Goal: Task Accomplishment & Management: Use online tool/utility

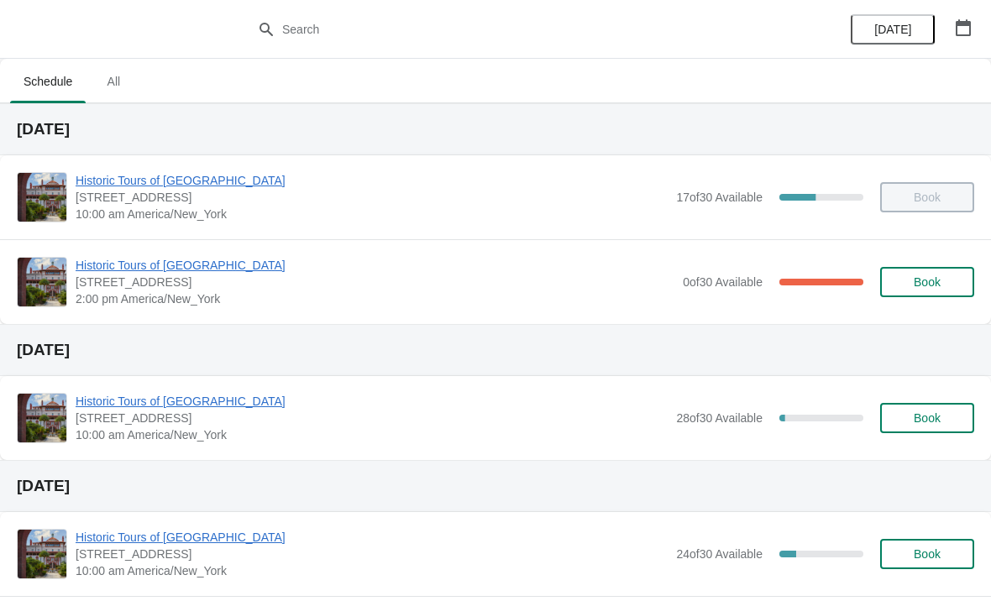
click at [115, 261] on span "Historic Tours of [GEOGRAPHIC_DATA]" at bounding box center [375, 265] width 599 height 17
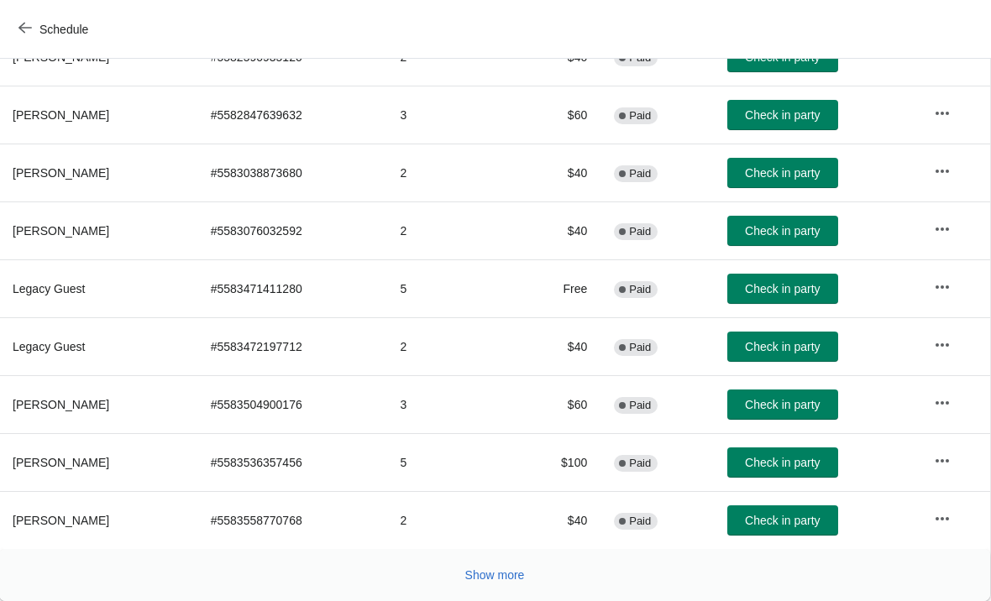
scroll to position [308, 1]
click at [787, 461] on span "Check in party" at bounding box center [782, 462] width 75 height 13
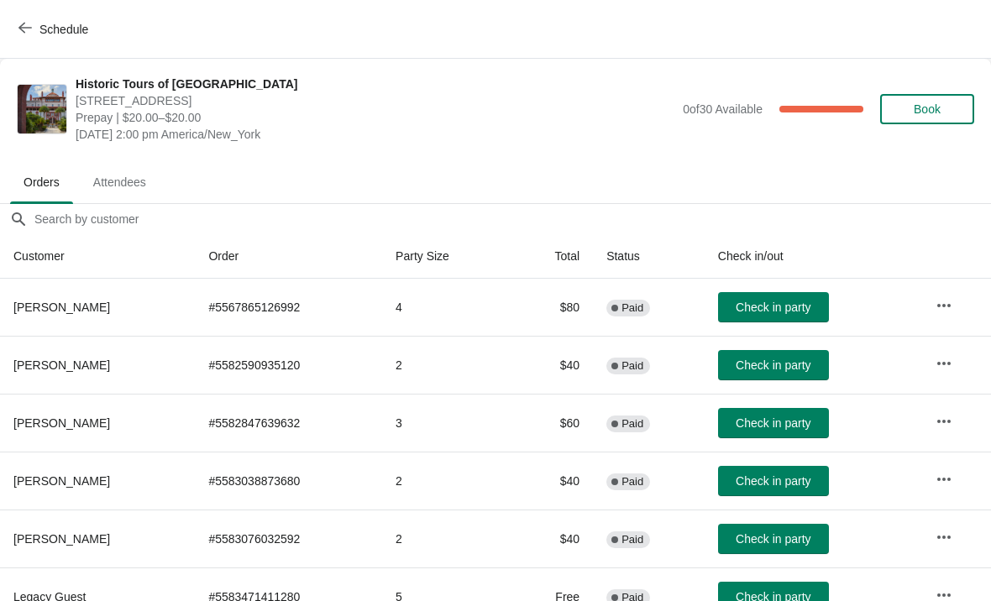
scroll to position [0, 0]
click at [765, 539] on span "Check in party" at bounding box center [773, 539] width 75 height 13
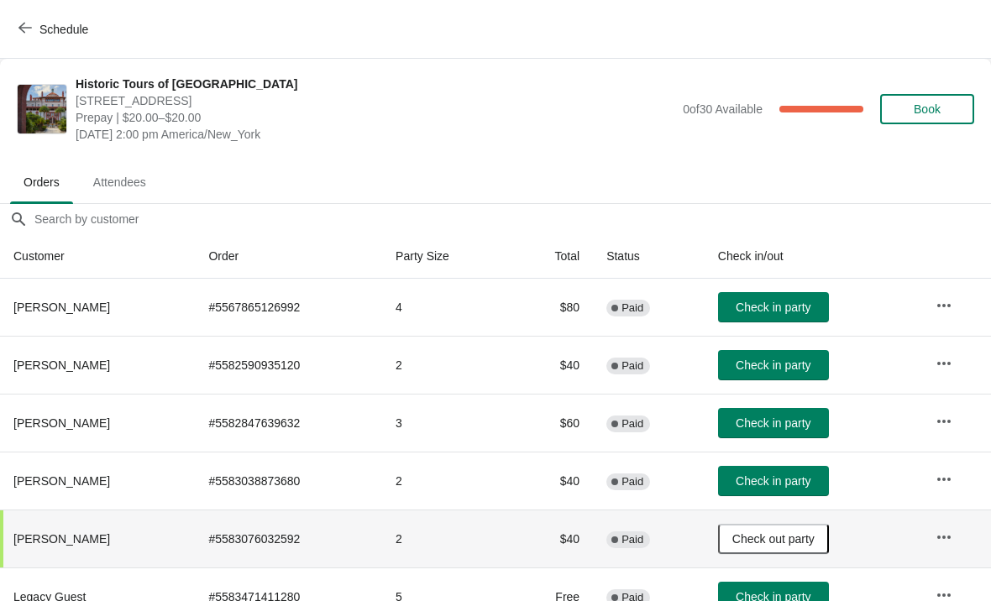
click at [776, 310] on span "Check in party" at bounding box center [773, 307] width 75 height 13
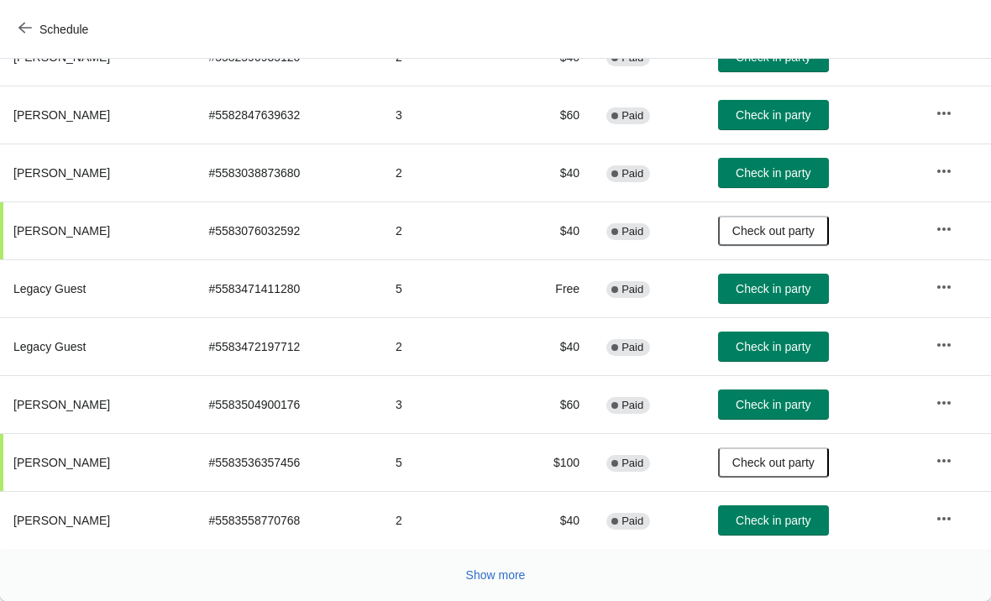
scroll to position [308, 0]
click at [517, 562] on button "Show more" at bounding box center [495, 575] width 73 height 30
click at [507, 557] on div "Show more" at bounding box center [488, 569] width 971 height 32
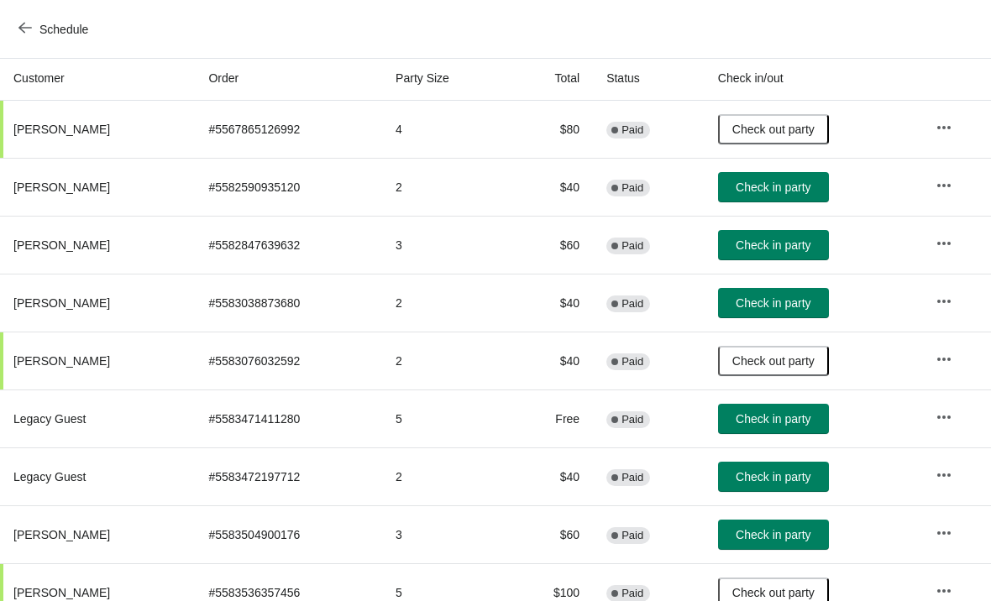
scroll to position [178, 0]
click at [793, 428] on button "Check in party" at bounding box center [773, 419] width 111 height 30
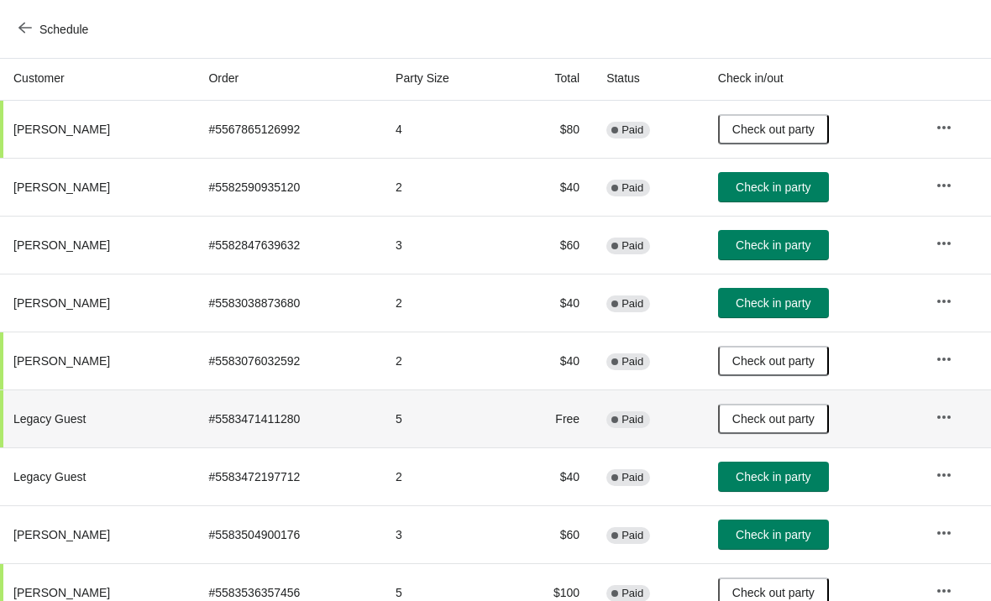
click at [783, 472] on span "Check in party" at bounding box center [773, 476] width 75 height 13
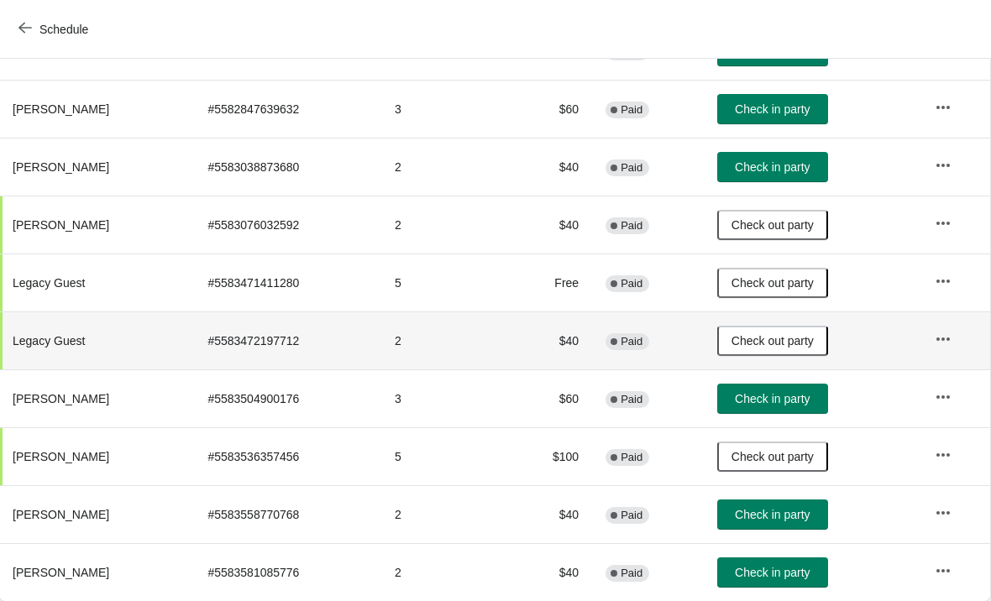
scroll to position [314, 1]
click at [785, 407] on button "Check in party" at bounding box center [772, 399] width 111 height 30
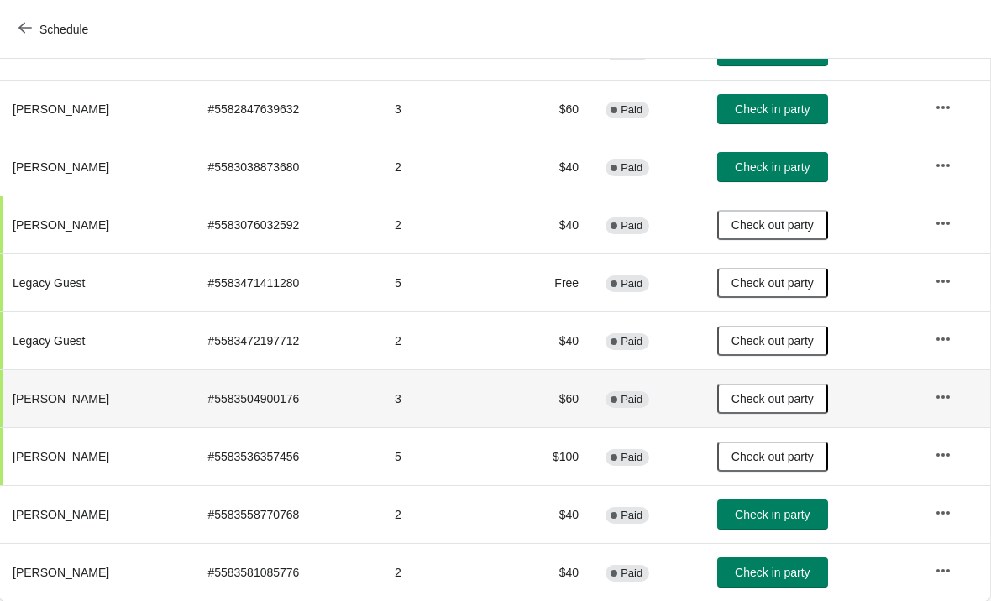
click at [790, 398] on span "Check out party" at bounding box center [773, 398] width 82 height 13
click at [796, 396] on span "Check in party" at bounding box center [772, 398] width 75 height 13
click at [771, 574] on span "Check in party" at bounding box center [772, 572] width 75 height 13
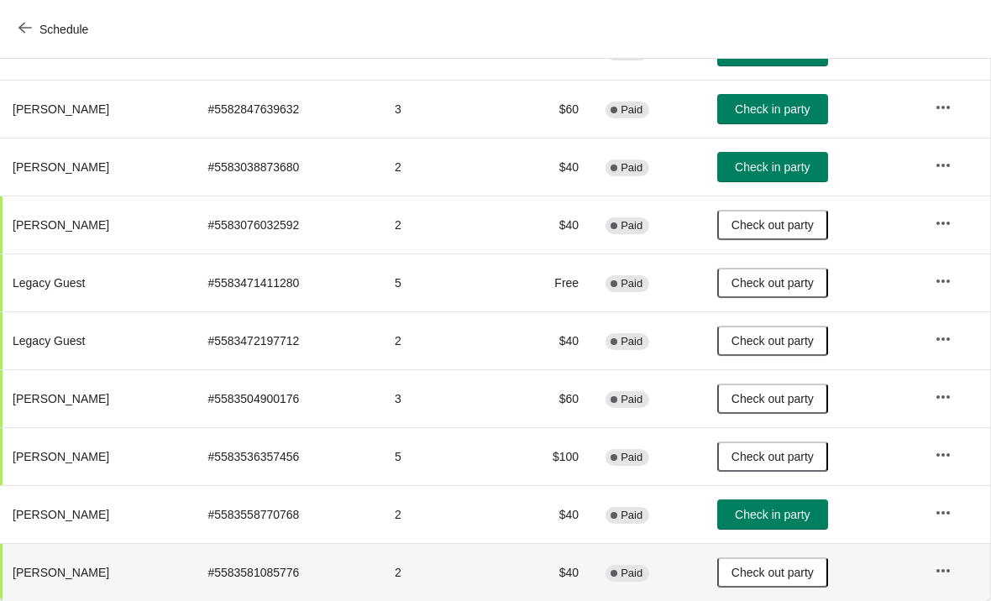
click at [736, 160] on button "Check in party" at bounding box center [772, 167] width 111 height 30
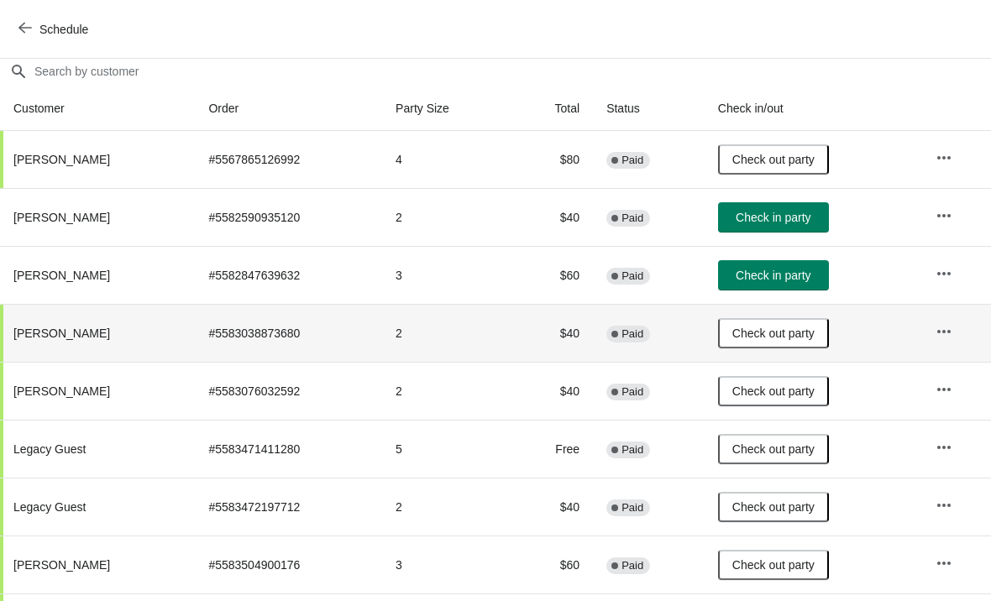
scroll to position [147, 0]
click at [800, 228] on button "Check in party" at bounding box center [773, 218] width 111 height 30
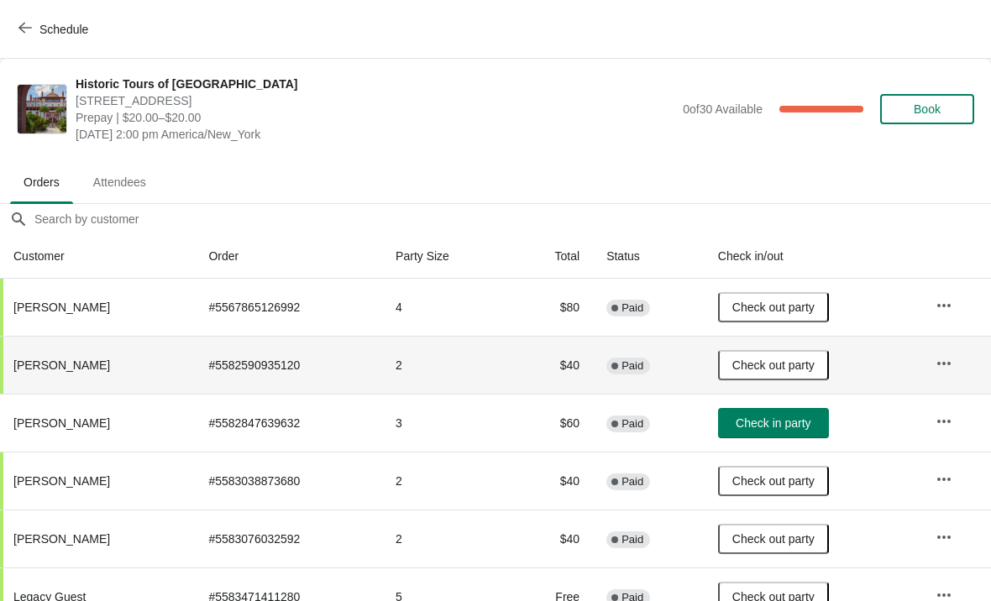
scroll to position [0, 0]
click at [755, 417] on span "Check in party" at bounding box center [773, 423] width 75 height 13
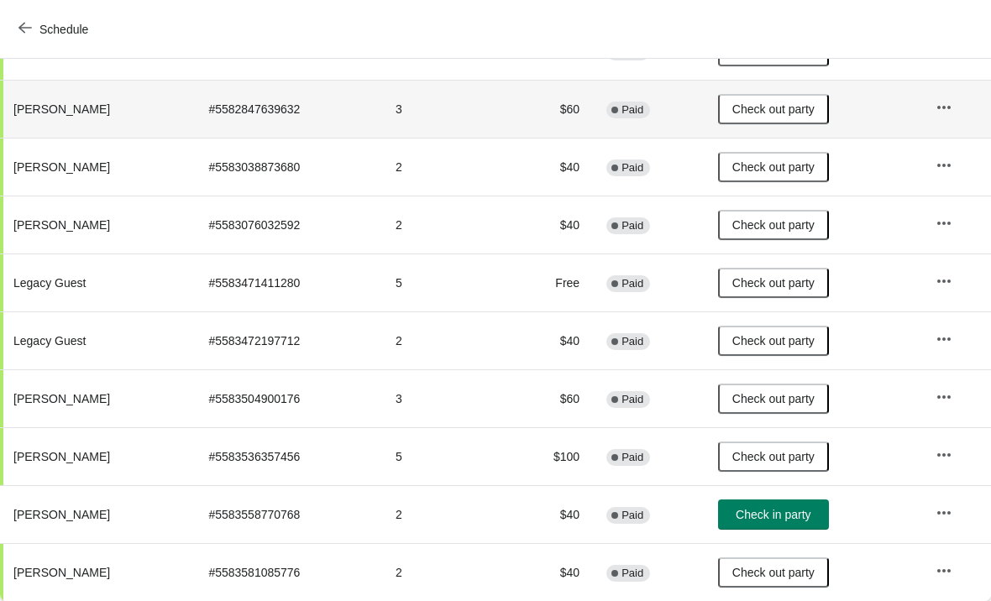
scroll to position [314, 0]
